Goal: Task Accomplishment & Management: Manage account settings

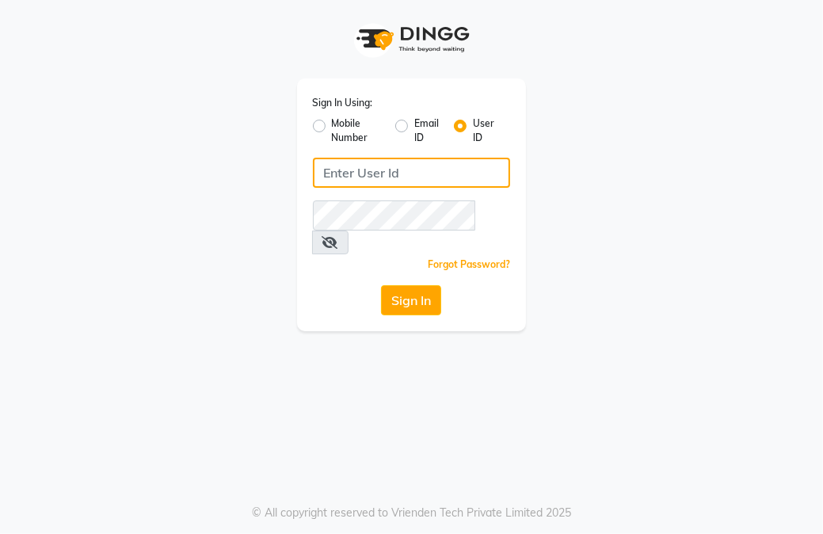
type input "59282313"
click at [333, 133] on label "Mobile Number" at bounding box center [357, 130] width 51 height 28
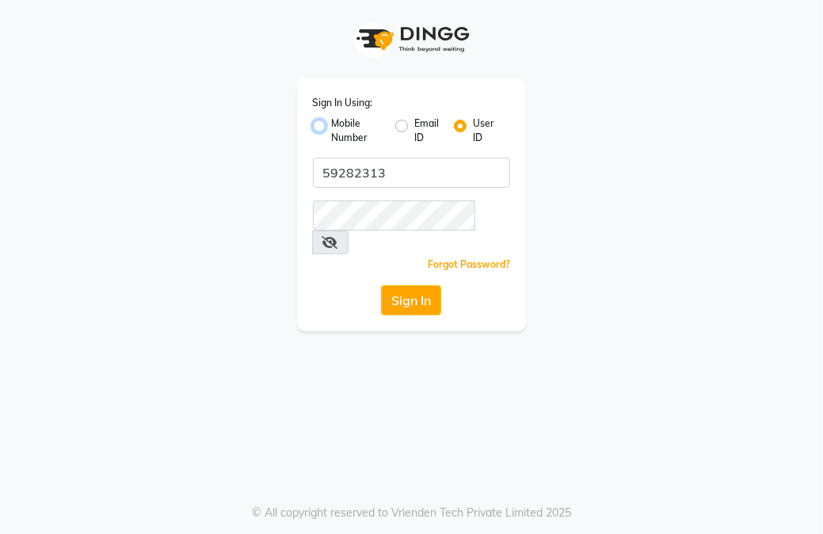
click at [333, 127] on input "Mobile Number" at bounding box center [337, 121] width 10 height 10
radio input "true"
radio input "false"
click at [357, 177] on span at bounding box center [356, 177] width 20 height 17
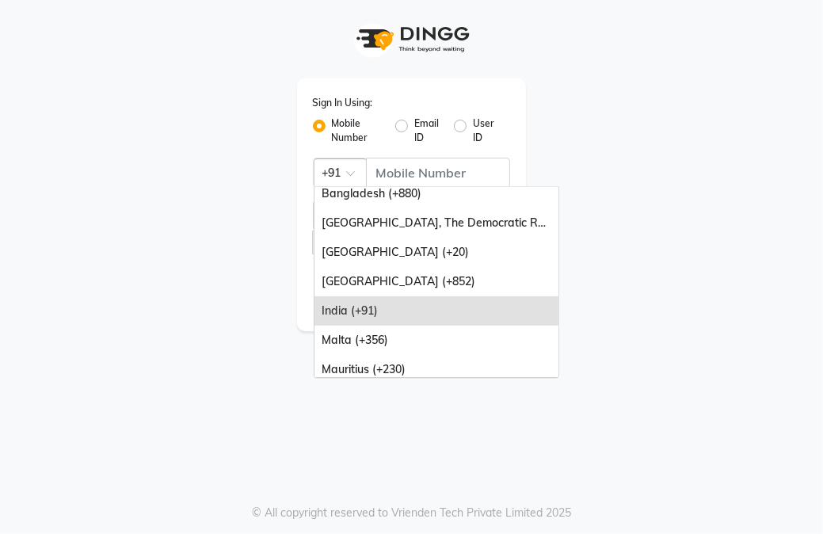
scroll to position [158, 0]
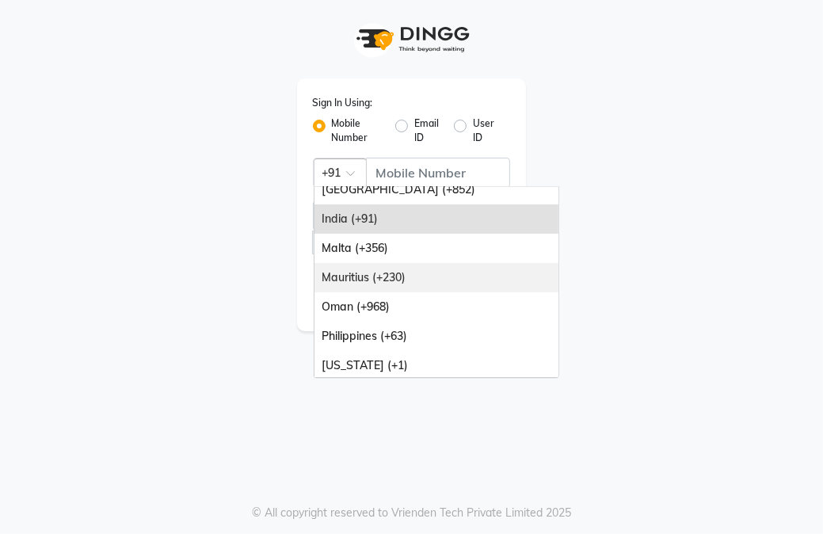
click at [386, 275] on div "Mauritius (+230)" at bounding box center [436, 277] width 244 height 29
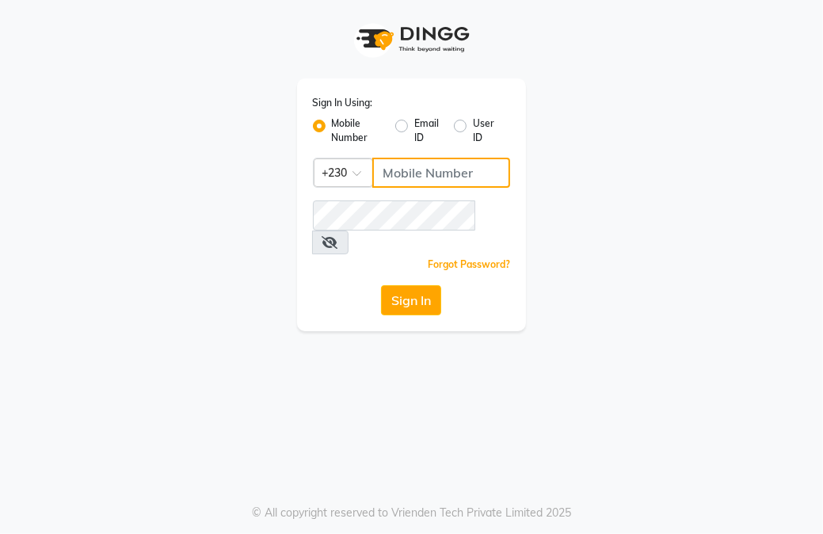
click at [446, 171] on input "Username" at bounding box center [441, 173] width 139 height 30
type input "59282313"
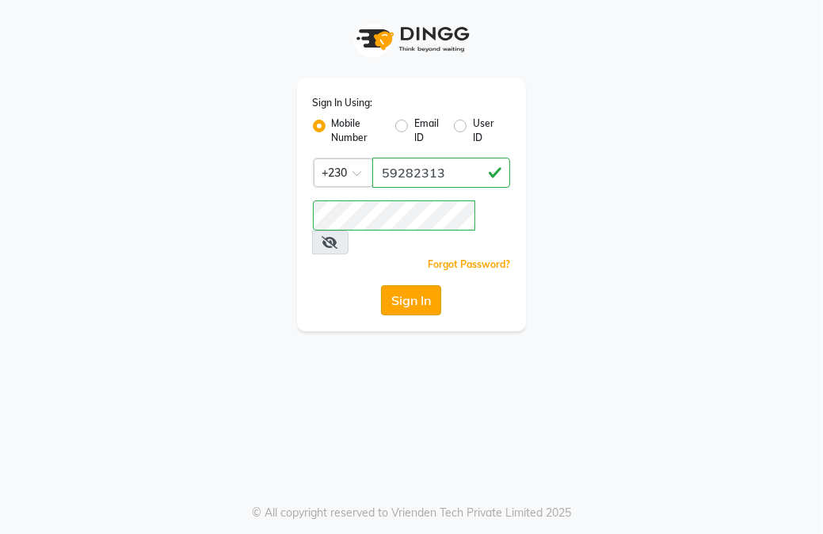
click at [420, 285] on button "Sign In" at bounding box center [411, 300] width 60 height 30
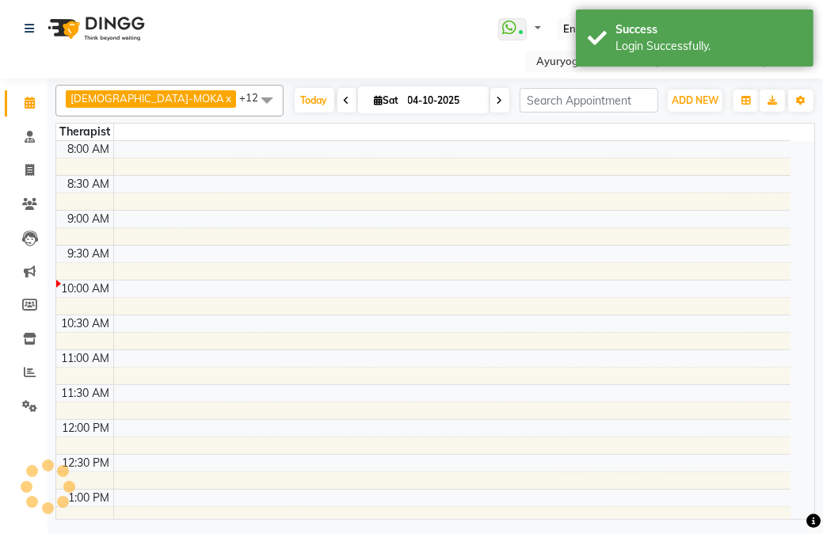
select select "en"
